Goal: Find specific fact: Find specific fact

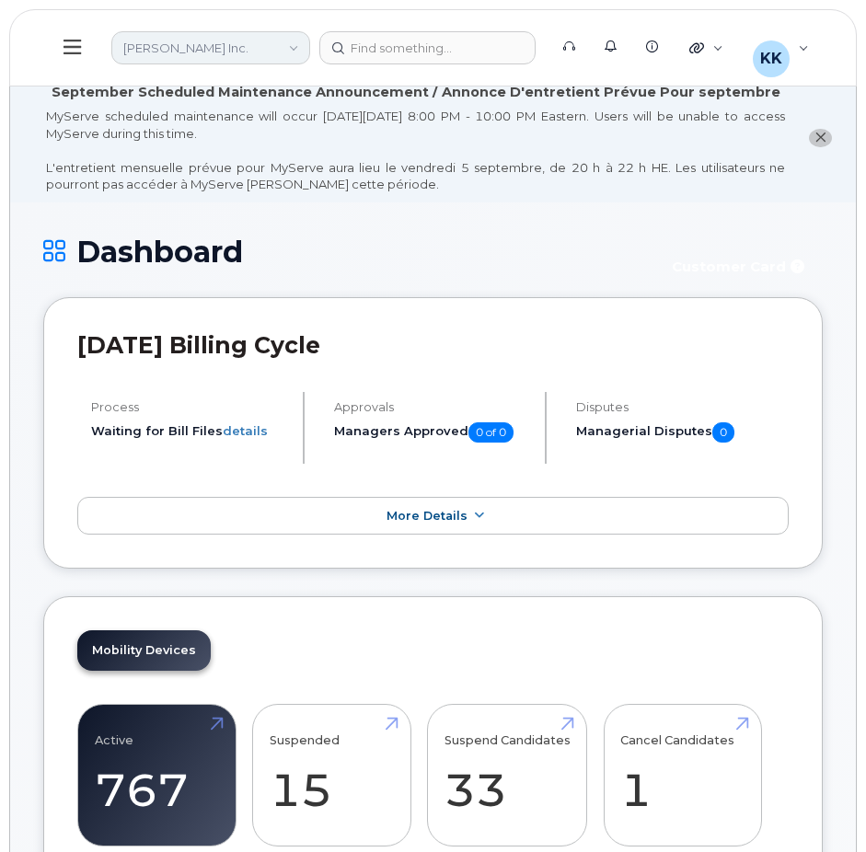
scroll to position [2311, 0]
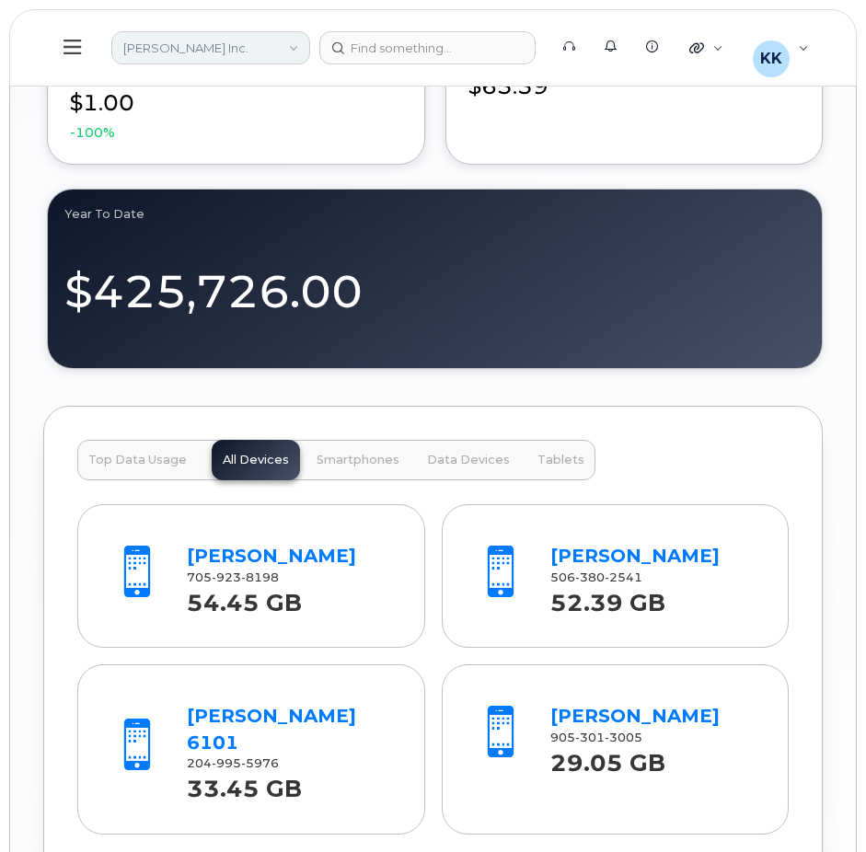
click at [167, 52] on link "Vipond Inc." at bounding box center [210, 47] width 199 height 33
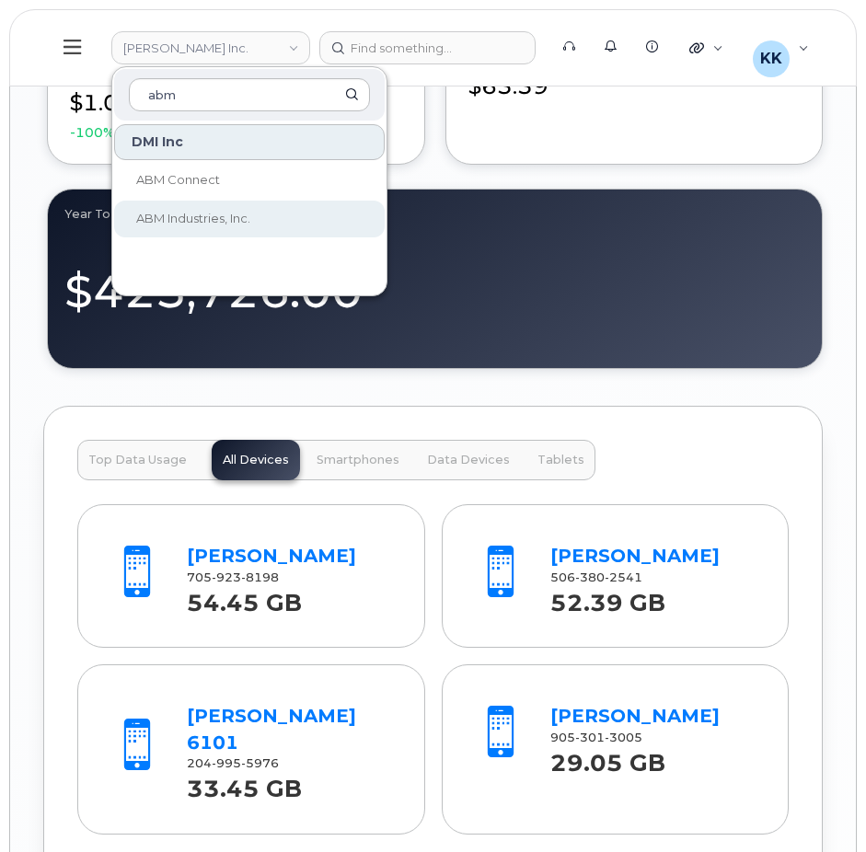
type input "abm"
click at [189, 225] on span "ABM Industries, Inc." at bounding box center [193, 218] width 114 height 15
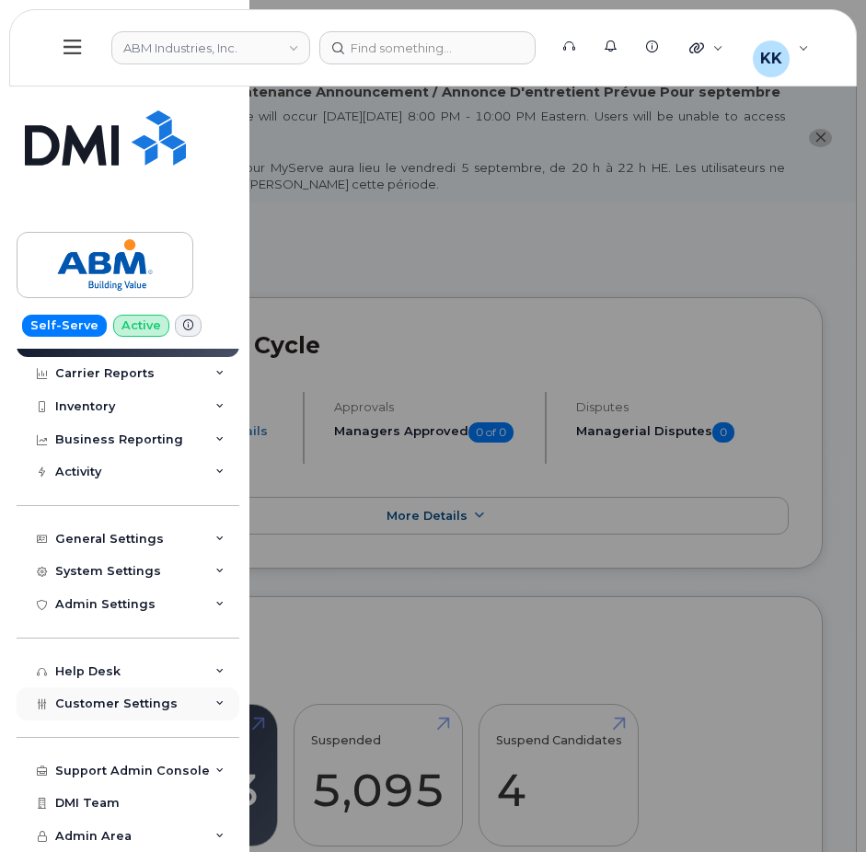
click at [121, 708] on span "Customer Settings" at bounding box center [116, 703] width 122 height 14
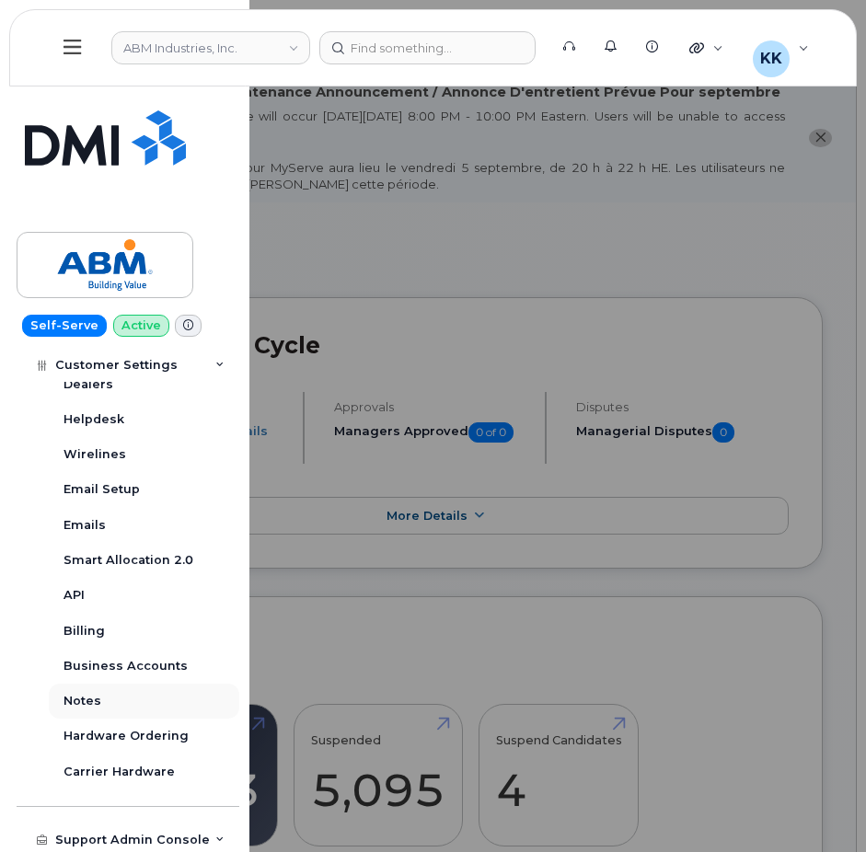
scroll to position [552, 0]
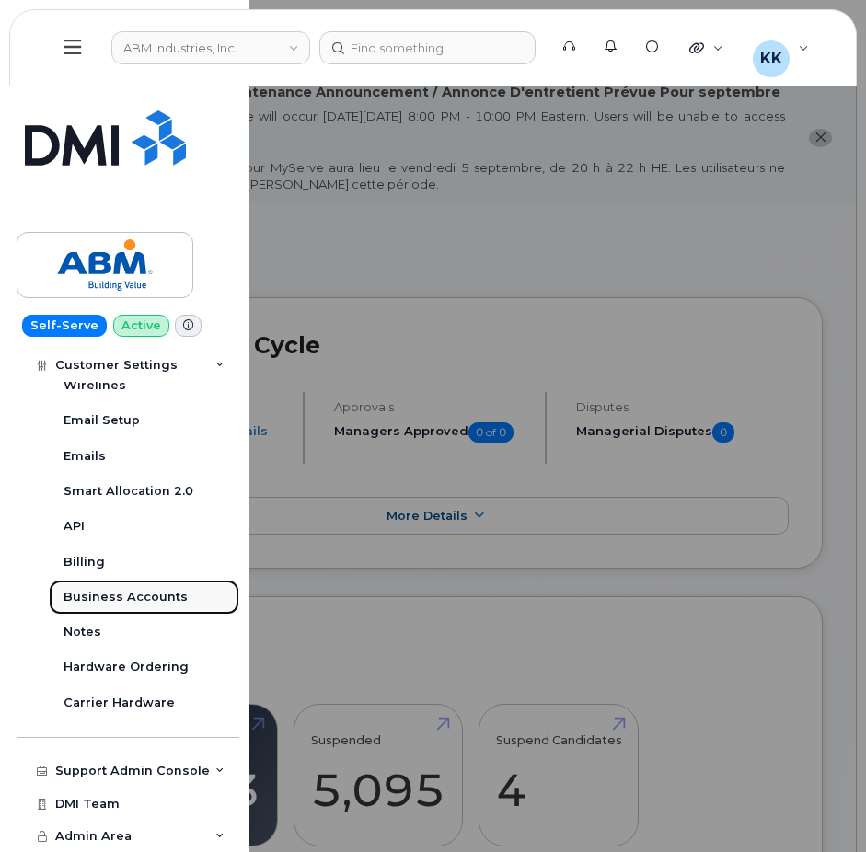
click at [122, 605] on div "Business Accounts" at bounding box center [125, 597] width 124 height 17
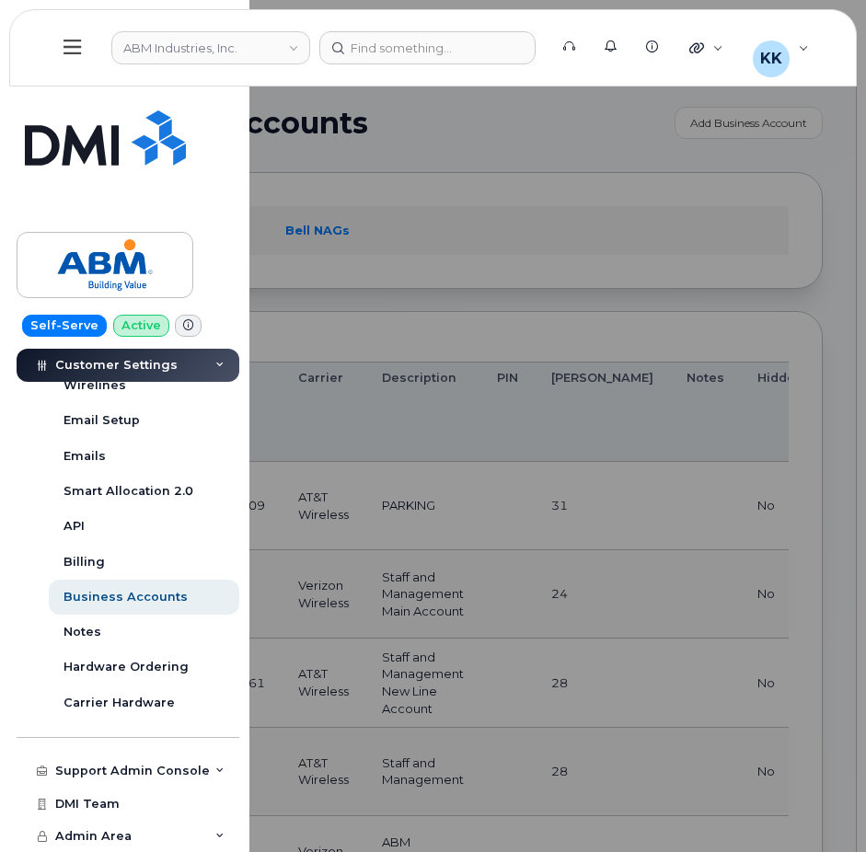
click at [367, 180] on div at bounding box center [433, 426] width 866 height 852
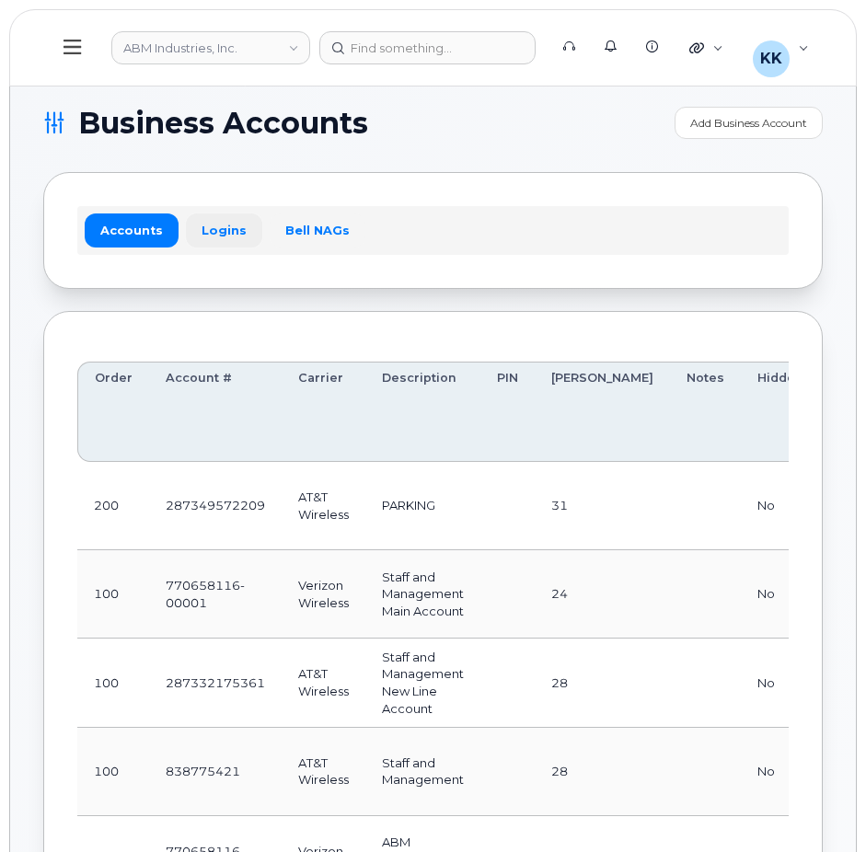
click at [226, 234] on link "Logins" at bounding box center [224, 229] width 76 height 33
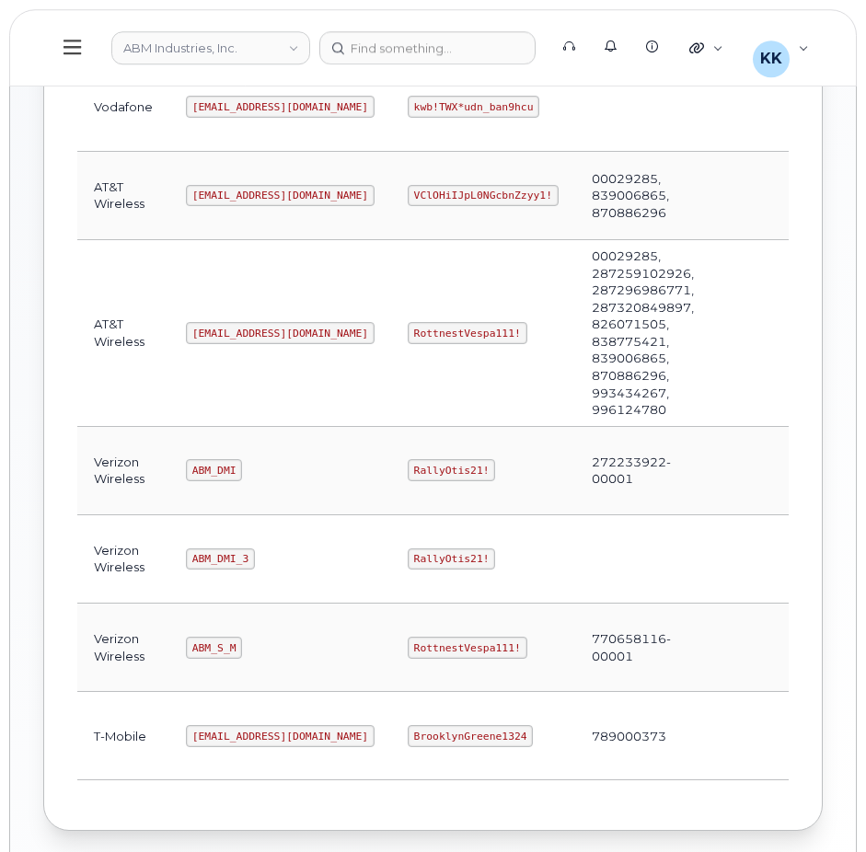
scroll to position [375, 0]
click at [221, 643] on code "ABM_S_M" at bounding box center [214, 647] width 56 height 22
click at [408, 651] on code "RottnestVespa111!" at bounding box center [468, 647] width 120 height 22
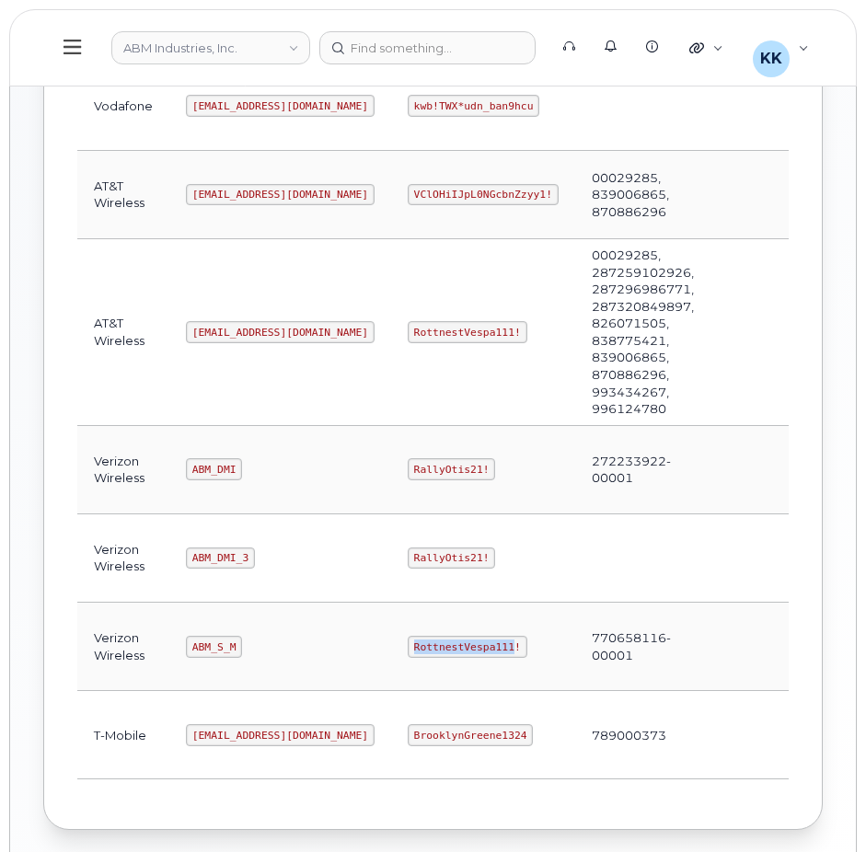
click at [408, 651] on code "RottnestVespa111!" at bounding box center [468, 647] width 120 height 22
click at [408, 650] on code "RottnestVespa111!" at bounding box center [468, 647] width 120 height 22
